Goal: Navigation & Orientation: Find specific page/section

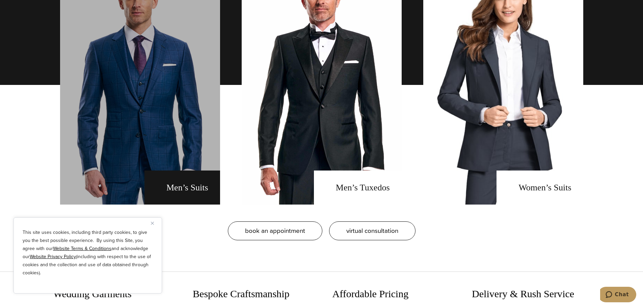
scroll to position [574, 0]
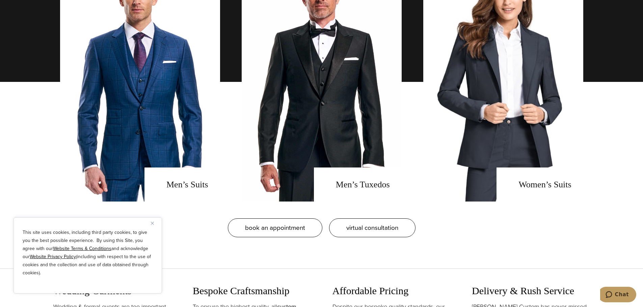
drag, startPoint x: 152, startPoint y: 223, endPoint x: 156, endPoint y: 220, distance: 4.8
click at [153, 223] on img "Close" at bounding box center [152, 223] width 3 height 3
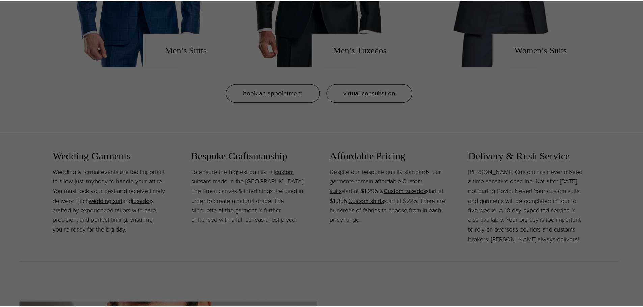
scroll to position [0, 0]
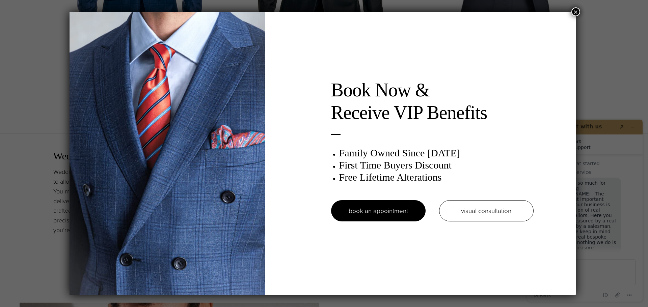
click at [577, 12] on button "×" at bounding box center [575, 11] width 9 height 9
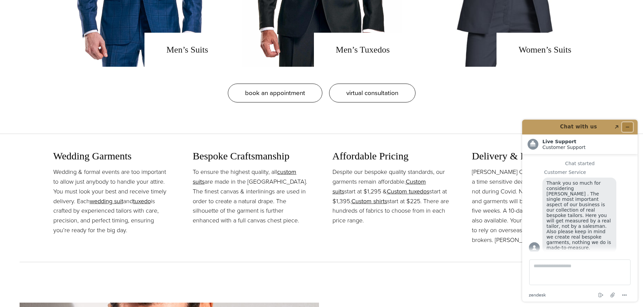
click at [626, 127] on icon "Minimize widget" at bounding box center [627, 127] width 5 height 5
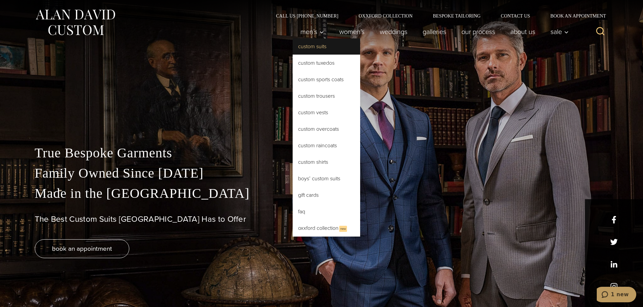
click at [303, 47] on link "Custom Suits" at bounding box center [327, 46] width 68 height 16
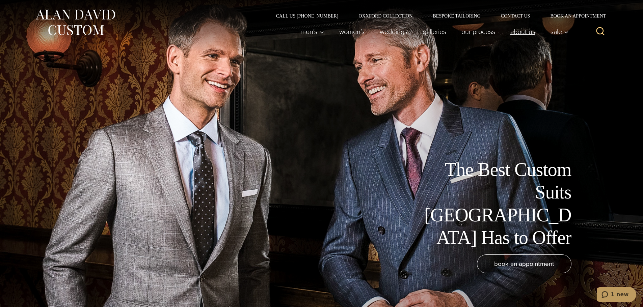
click at [514, 32] on link "About Us" at bounding box center [523, 32] width 40 height 14
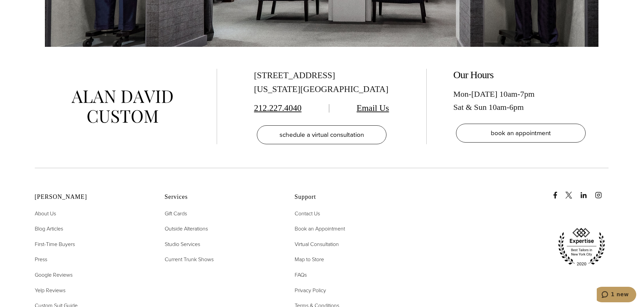
scroll to position [2869, 0]
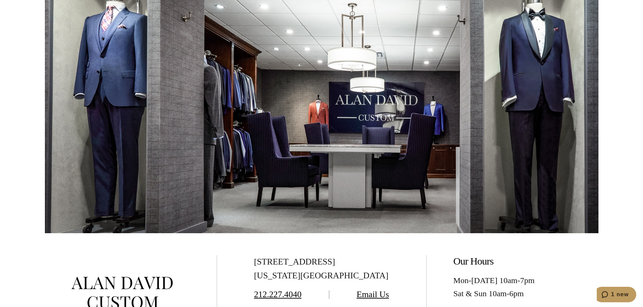
scroll to position [4118, 0]
